Goal: Use online tool/utility: Utilize a website feature to perform a specific function

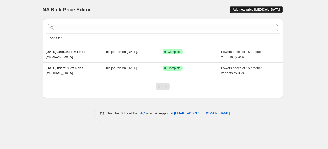
click at [259, 7] on button "Add new price [MEDICAL_DATA]" at bounding box center [255, 9] width 53 height 7
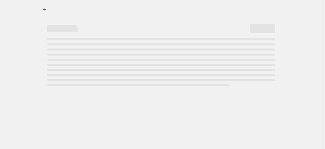
select select "percentage"
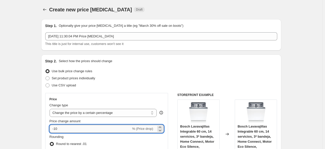
click at [79, 129] on input "-10" at bounding box center [91, 129] width 82 height 8
type input "-1"
type input "-35"
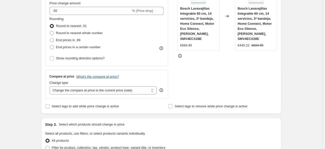
scroll to position [130, 0]
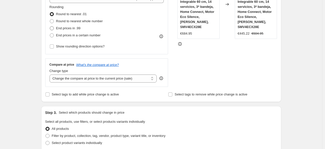
click at [69, 28] on span "End prices in .99" at bounding box center [68, 28] width 25 height 4
click at [50, 27] on input "End prices in .99" at bounding box center [50, 26] width 0 height 0
radio input "true"
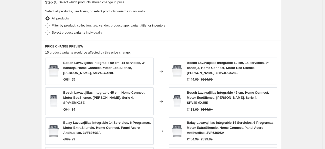
scroll to position [384, 0]
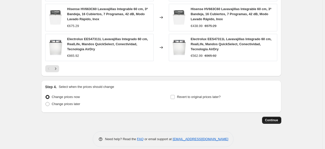
click at [278, 118] on span "Continue" at bounding box center [271, 120] width 13 height 4
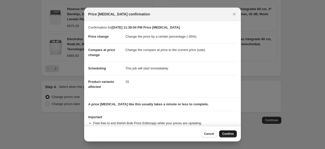
click at [228, 132] on button "Confirm" at bounding box center [228, 133] width 18 height 7
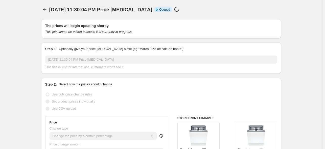
scroll to position [384, 0]
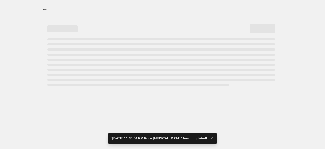
select select "percentage"
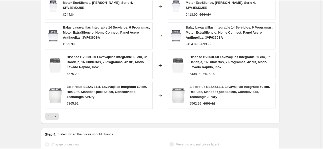
scroll to position [0, 0]
